Goal: Information Seeking & Learning: Learn about a topic

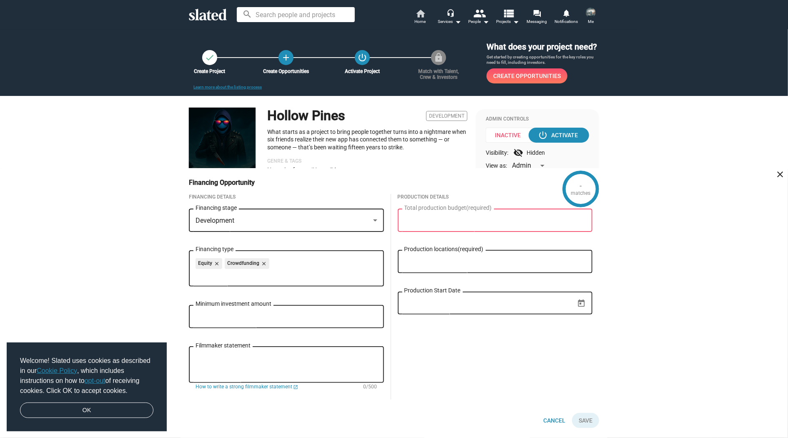
scroll to position [202, 0]
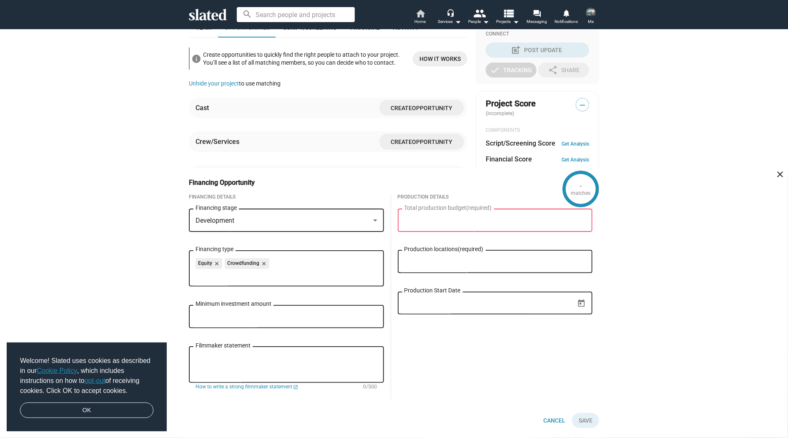
click at [420, 15] on mat-icon "home" at bounding box center [420, 13] width 10 height 10
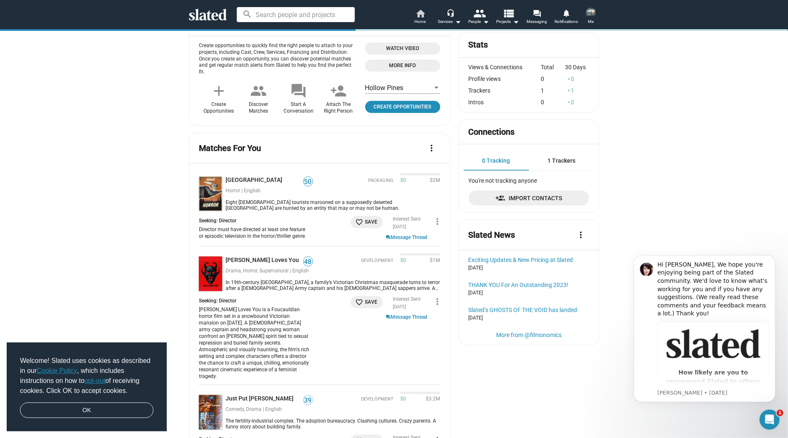
scroll to position [238, 0]
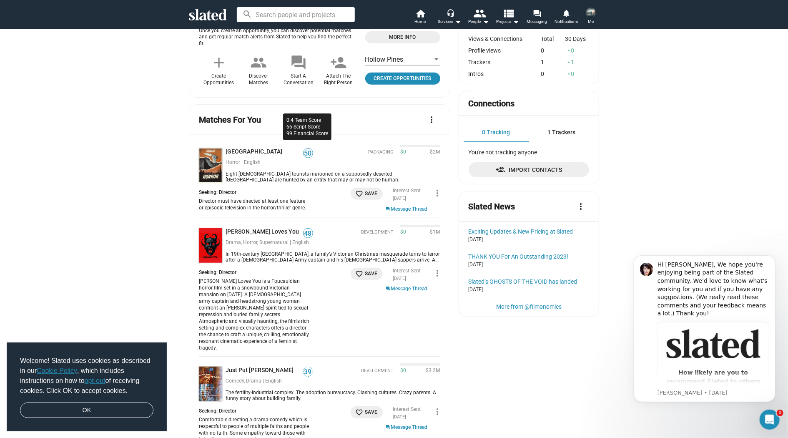
click at [306, 149] on span "50" at bounding box center [307, 153] width 9 height 8
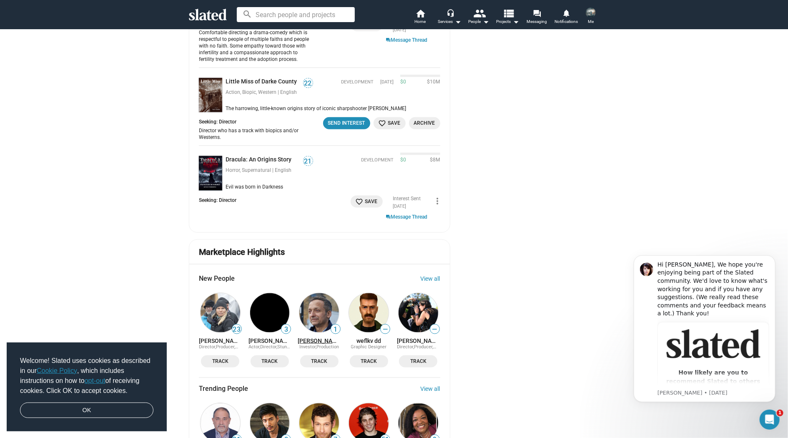
scroll to position [744, 0]
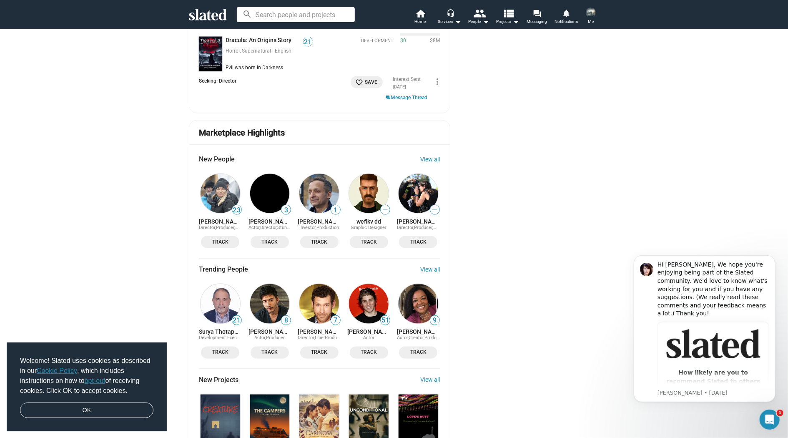
click at [220, 187] on img at bounding box center [220, 194] width 40 height 40
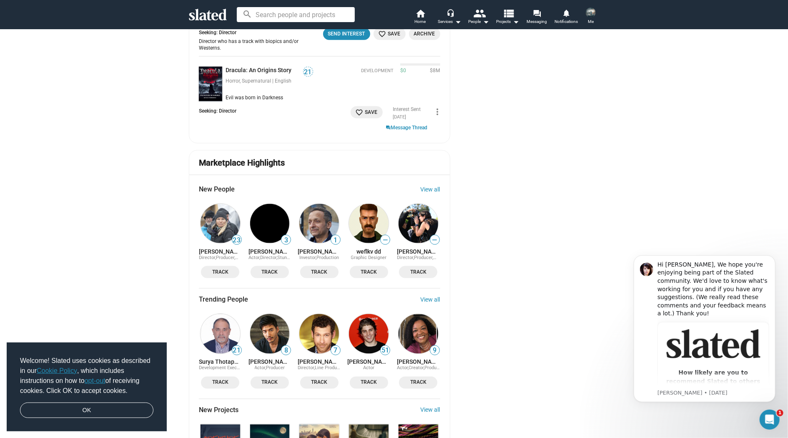
scroll to position [922, 0]
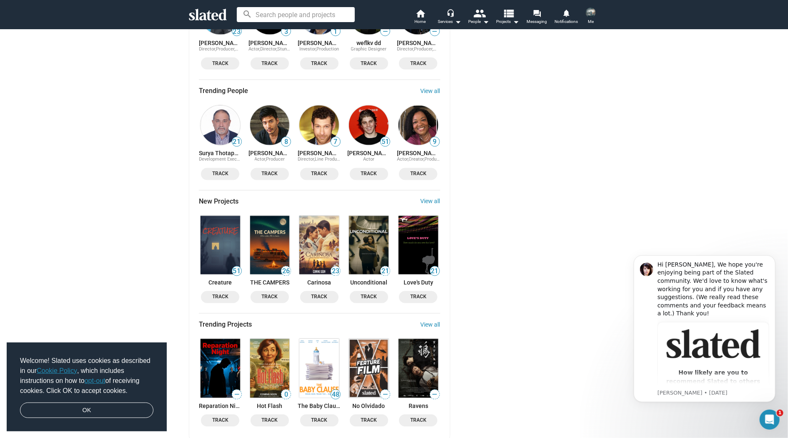
click at [227, 229] on img at bounding box center [220, 245] width 40 height 58
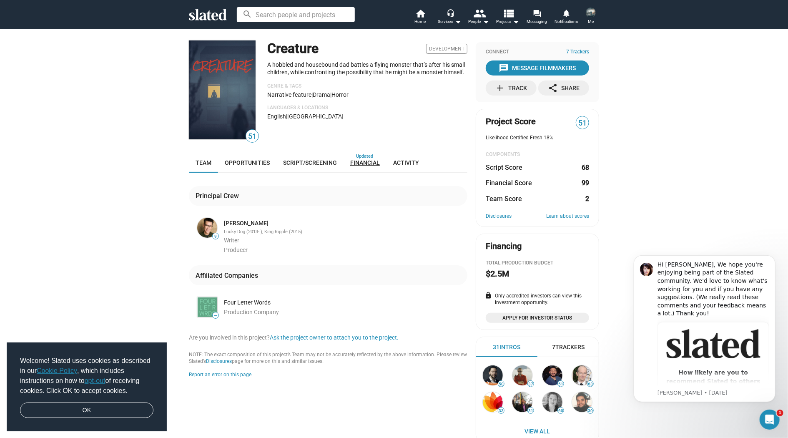
click at [358, 165] on span "Financial" at bounding box center [365, 162] width 30 height 7
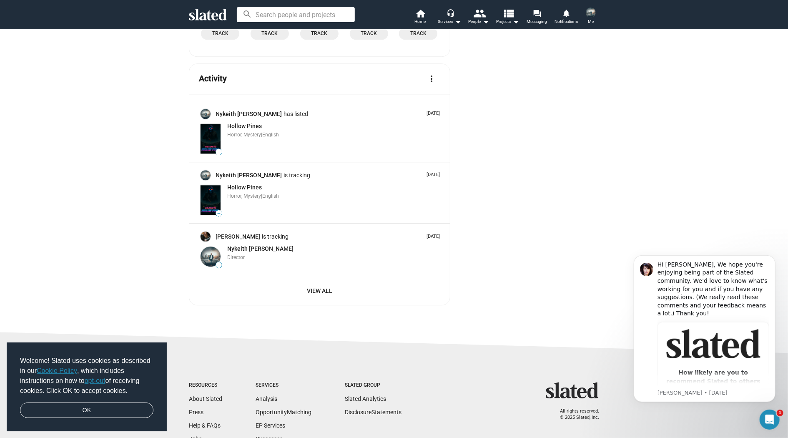
scroll to position [1339, 0]
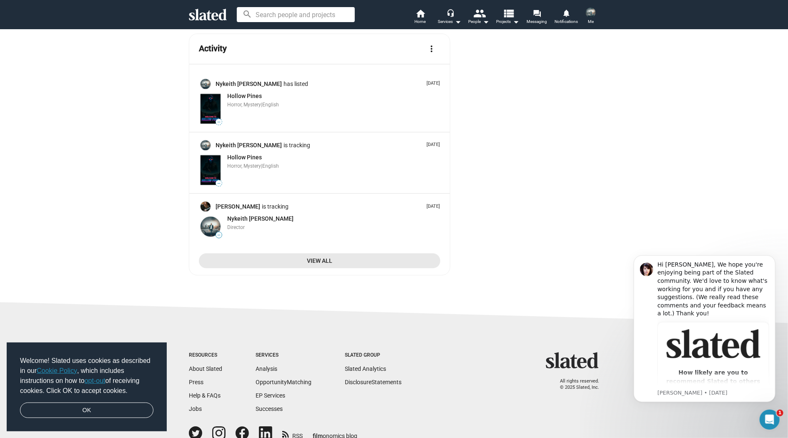
click at [307, 253] on span "View All" at bounding box center [319, 260] width 228 height 15
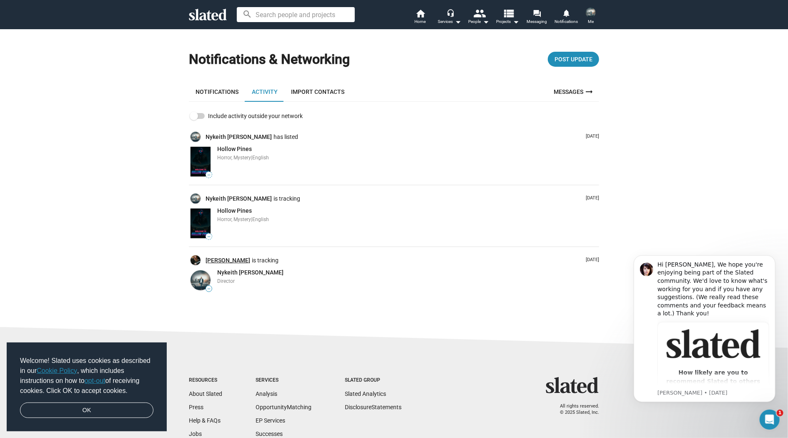
click at [218, 260] on link "[PERSON_NAME]" at bounding box center [228, 260] width 46 height 8
click at [304, 89] on link "Import Contacts" at bounding box center [317, 92] width 67 height 20
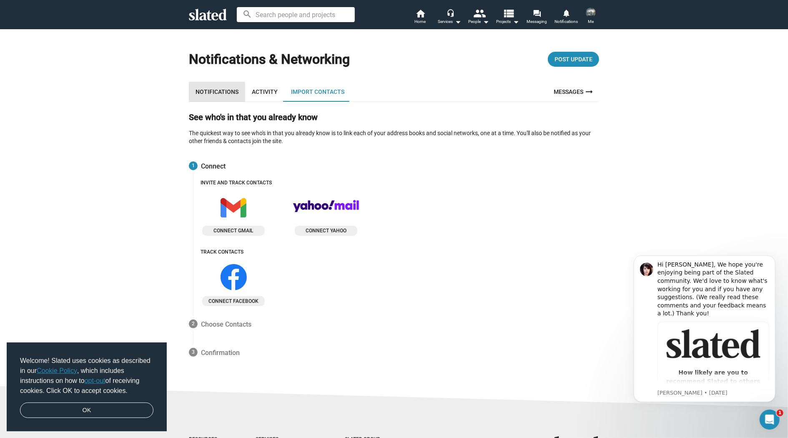
click at [216, 93] on link "Notifications" at bounding box center [217, 92] width 56 height 20
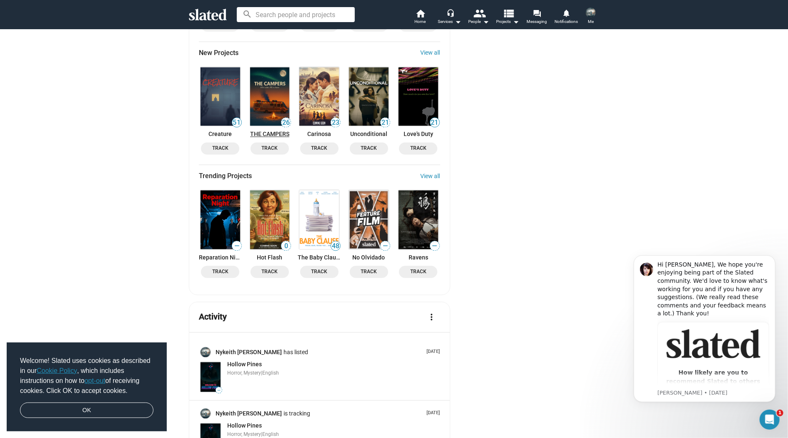
scroll to position [1011, 0]
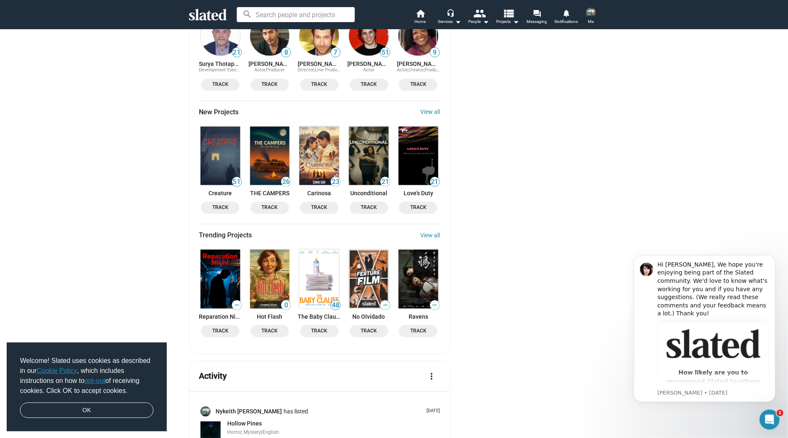
click at [430, 93] on mat-card-content "New People View all 23 [PERSON_NAME] Director, Producer, Writer Track 3 [PERSON…" at bounding box center [319, 111] width 241 height 468
click at [430, 109] on link "View all" at bounding box center [430, 112] width 20 height 7
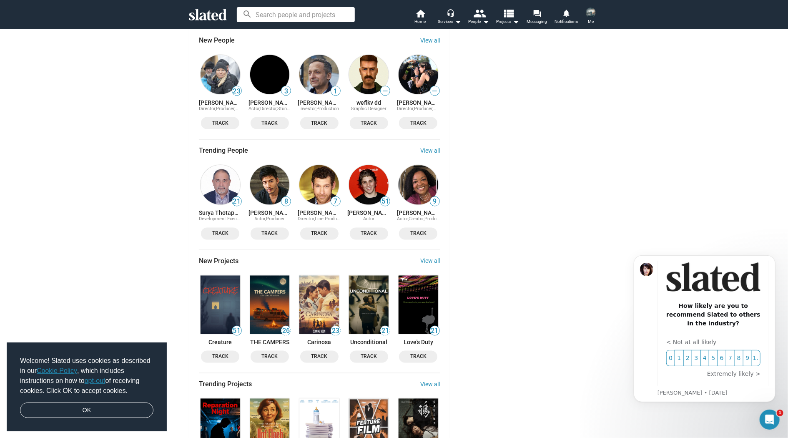
scroll to position [893, 0]
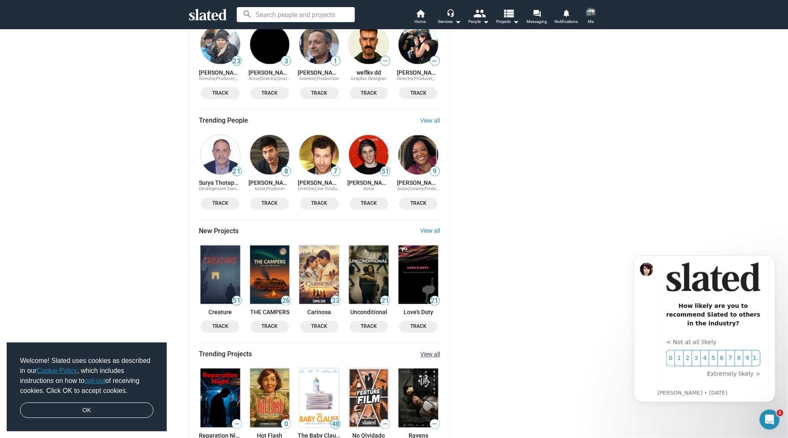
click at [433, 351] on link "View all" at bounding box center [430, 354] width 20 height 7
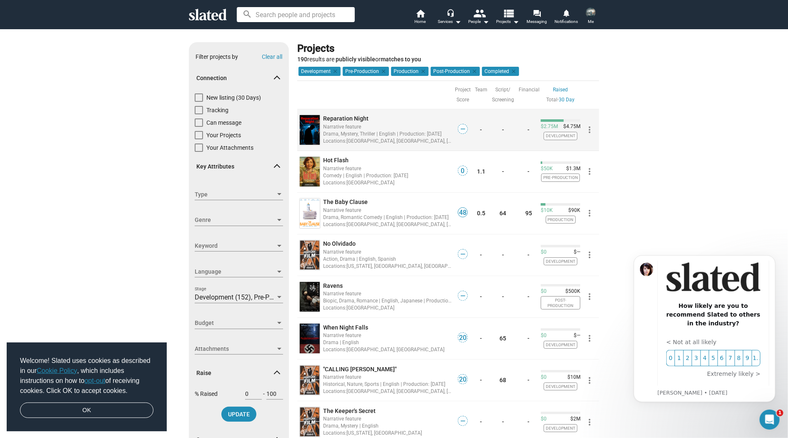
click at [337, 118] on span "Reparation Night" at bounding box center [345, 118] width 45 height 7
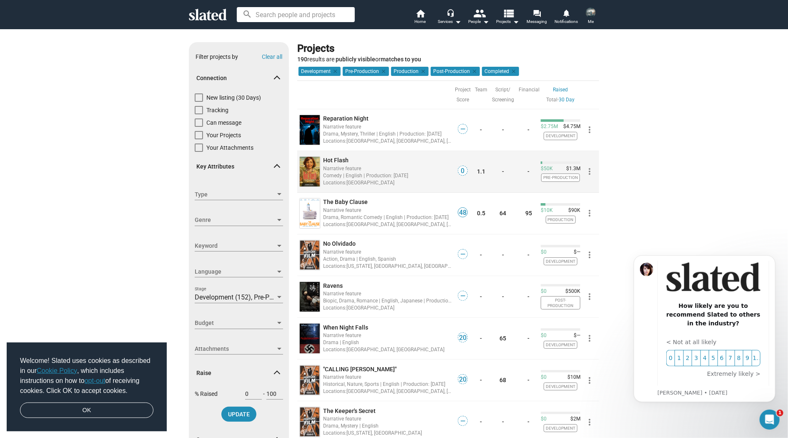
click at [309, 164] on img at bounding box center [310, 172] width 20 height 30
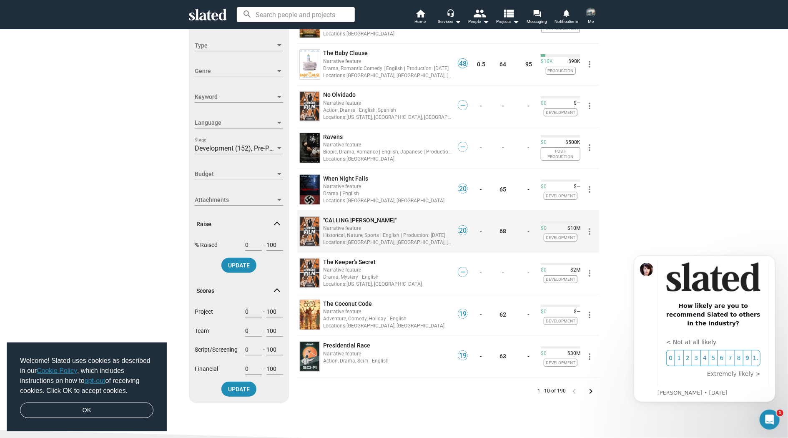
scroll to position [178, 0]
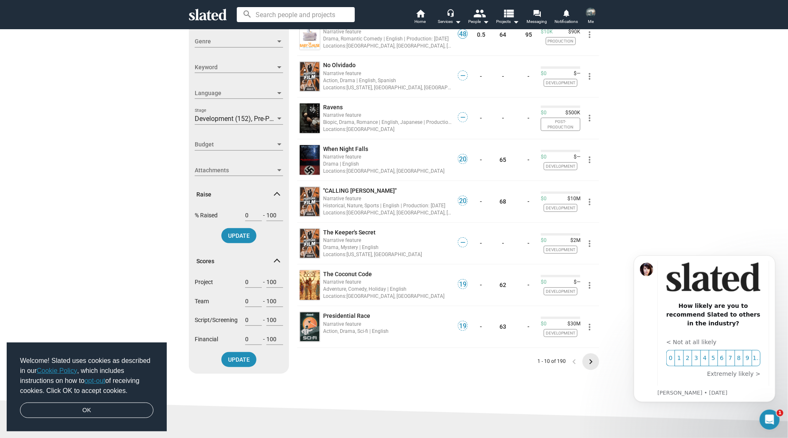
click at [590, 358] on mat-icon "keyboard_arrow_right" at bounding box center [590, 361] width 10 height 10
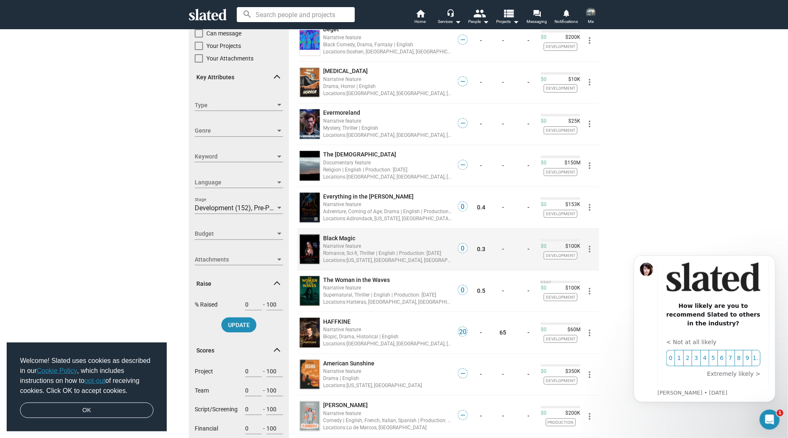
scroll to position [178, 0]
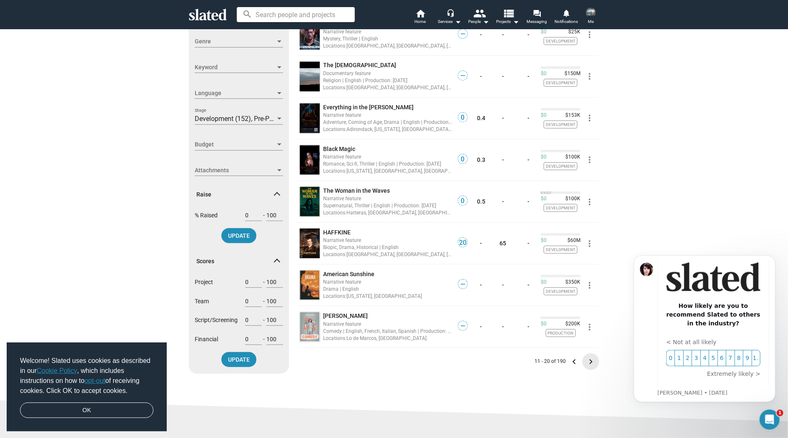
click at [593, 359] on mat-icon "keyboard_arrow_right" at bounding box center [590, 361] width 10 height 10
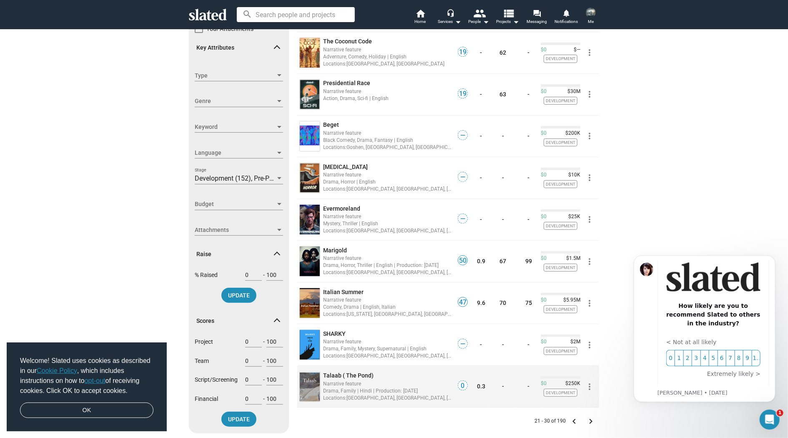
scroll to position [208, 0]
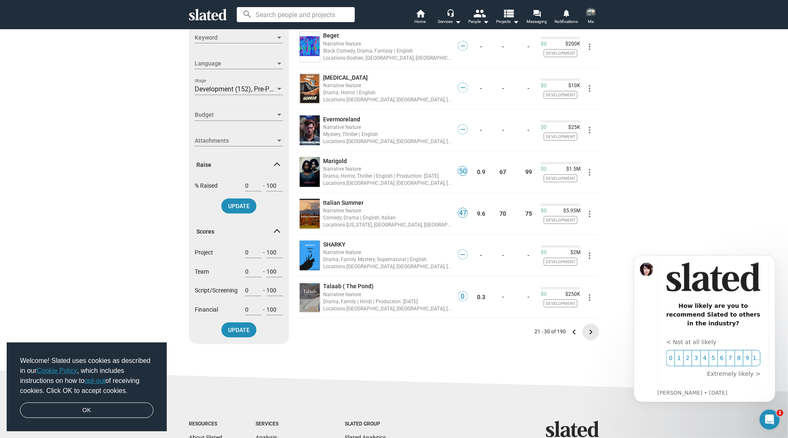
click at [590, 330] on mat-icon "keyboard_arrow_right" at bounding box center [590, 332] width 10 height 10
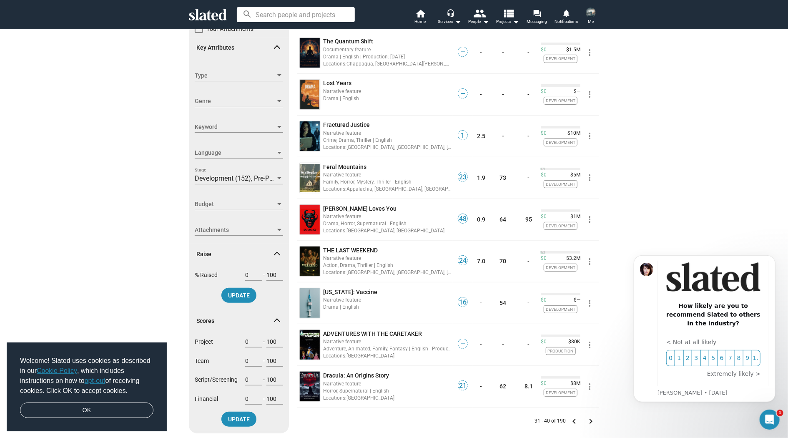
scroll to position [238, 0]
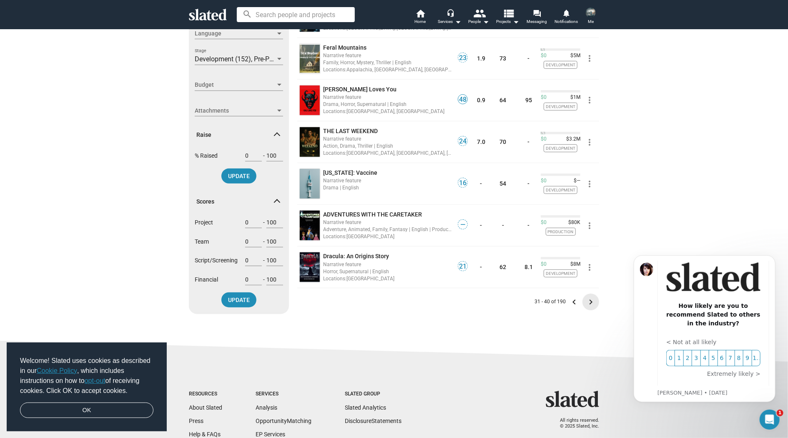
click at [591, 298] on mat-icon "keyboard_arrow_right" at bounding box center [590, 302] width 10 height 10
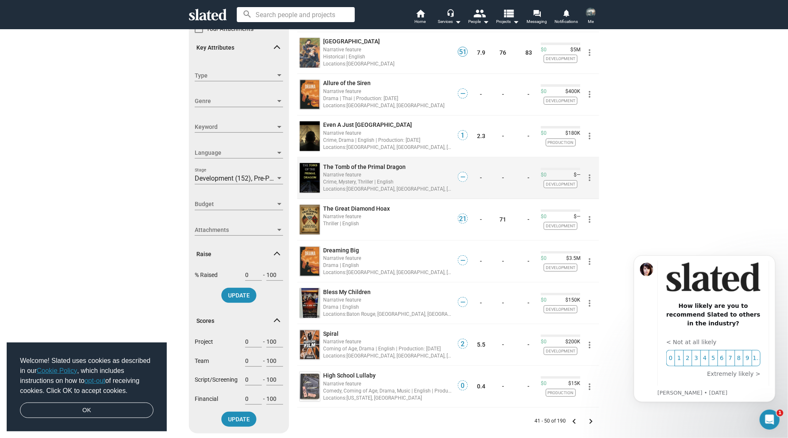
scroll to position [208, 0]
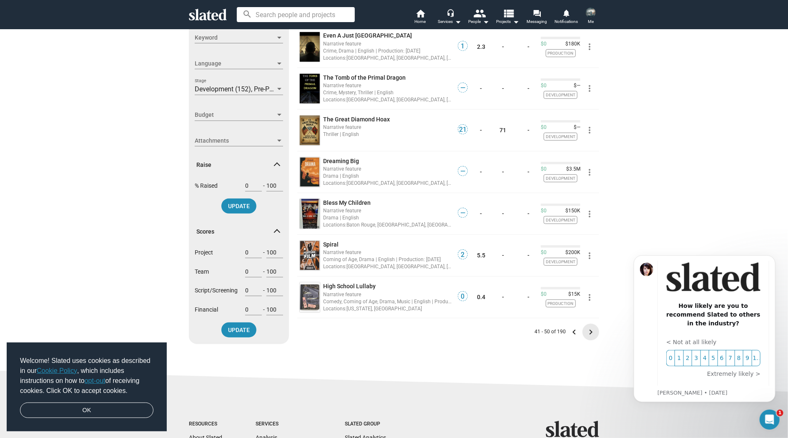
click at [591, 328] on mat-icon "keyboard_arrow_right" at bounding box center [590, 332] width 10 height 10
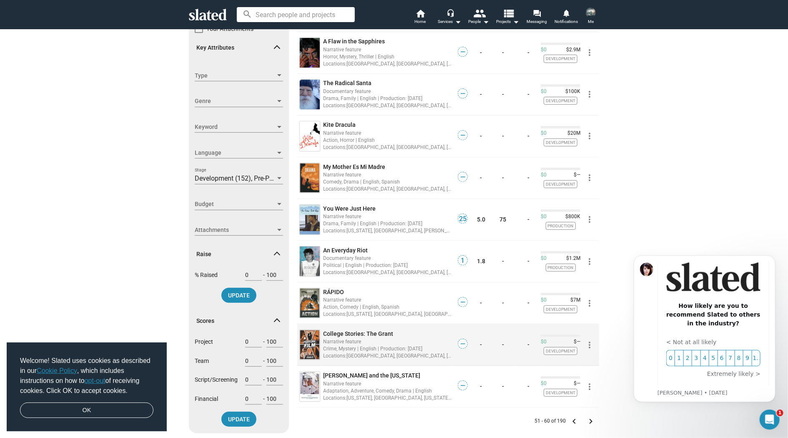
scroll to position [208, 0]
